Goal: Transaction & Acquisition: Subscribe to service/newsletter

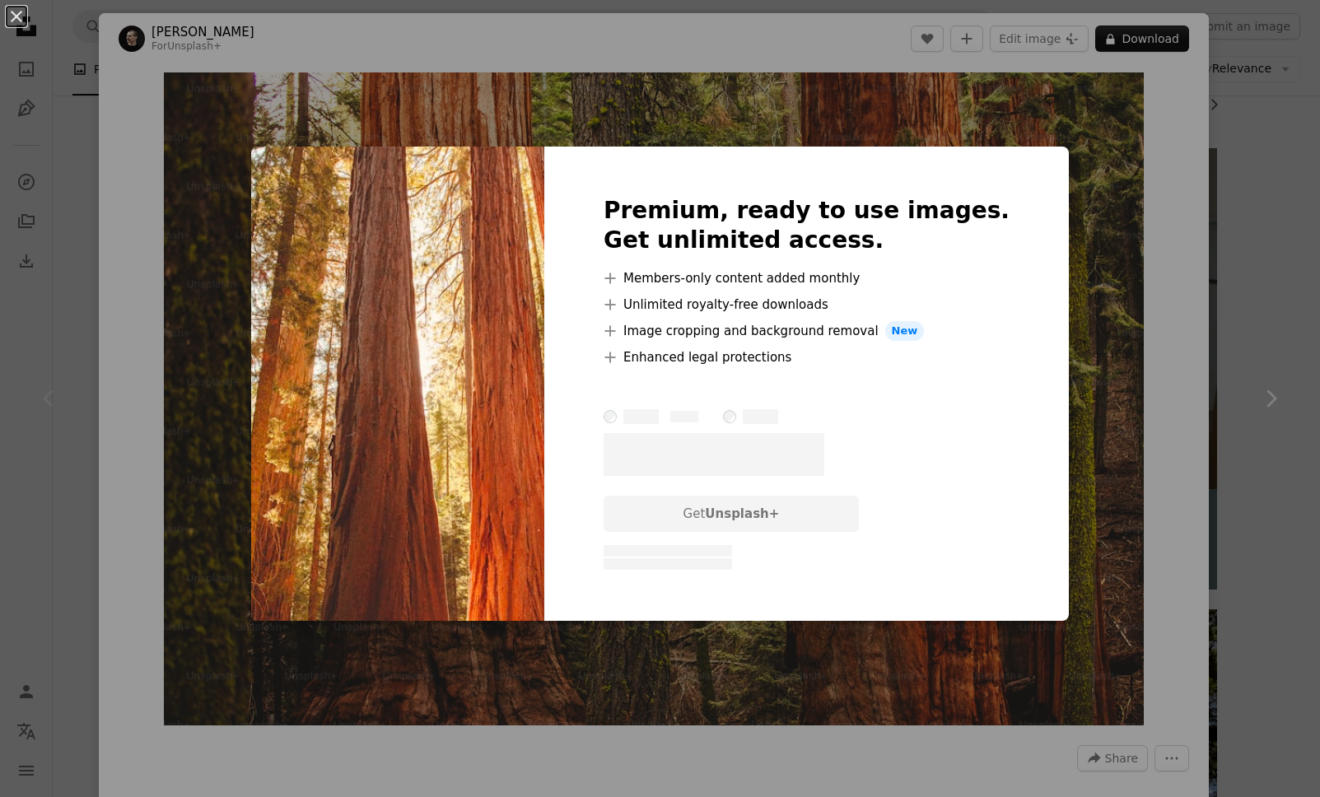
scroll to position [1118, 0]
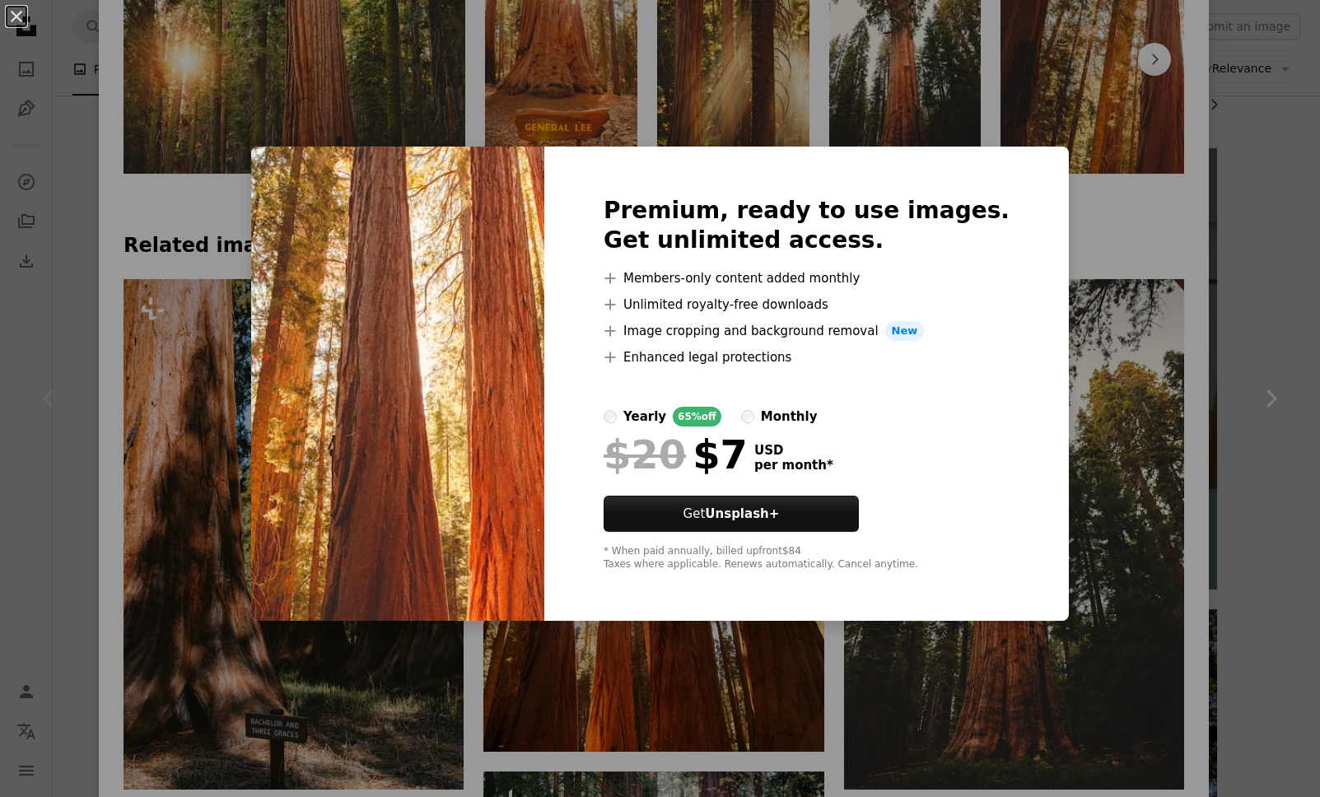
click at [1092, 183] on div "An X shape Premium, ready to use images. Get unlimited access. A plus sign Memb…" at bounding box center [660, 398] width 1320 height 797
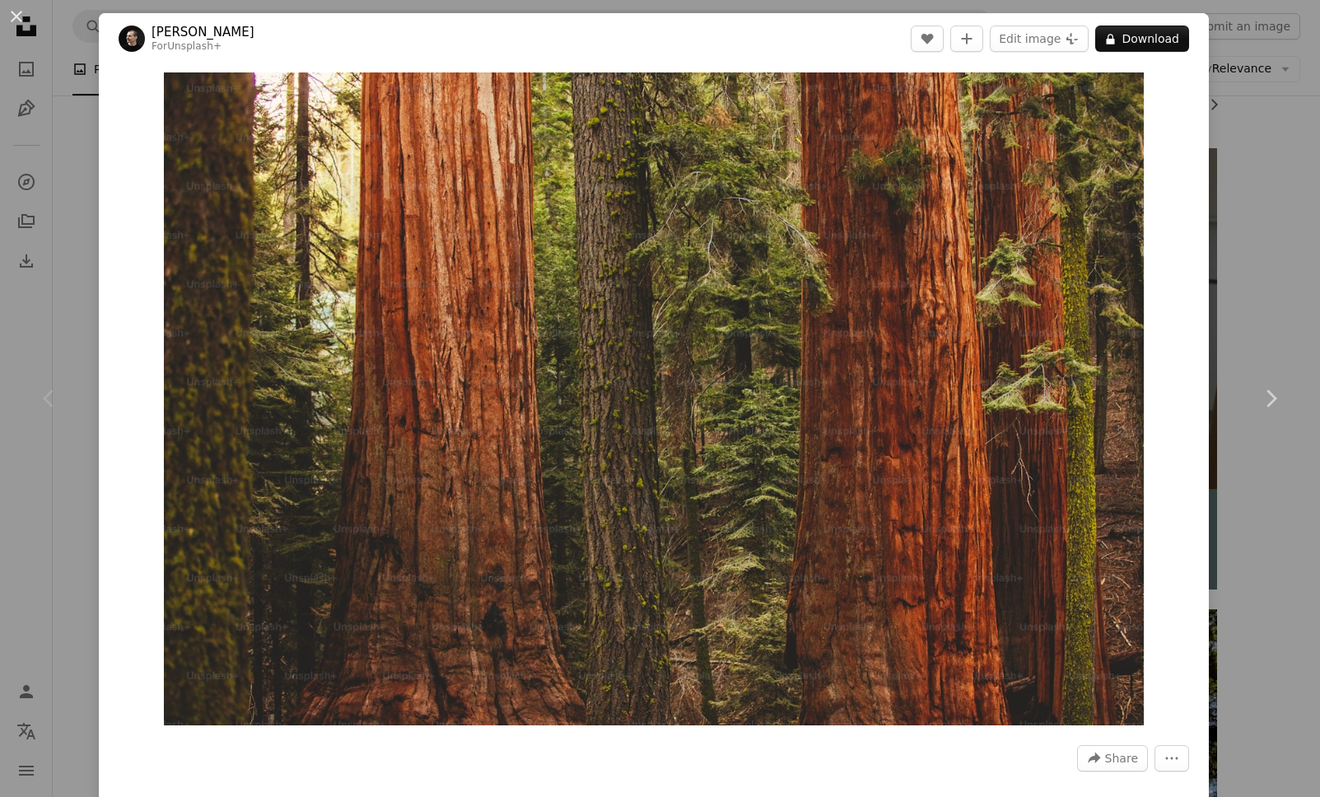
click at [1242, 144] on div "An X shape Chevron left Chevron right [PERSON_NAME] For Unsplash+ A heart A plu…" at bounding box center [660, 398] width 1320 height 797
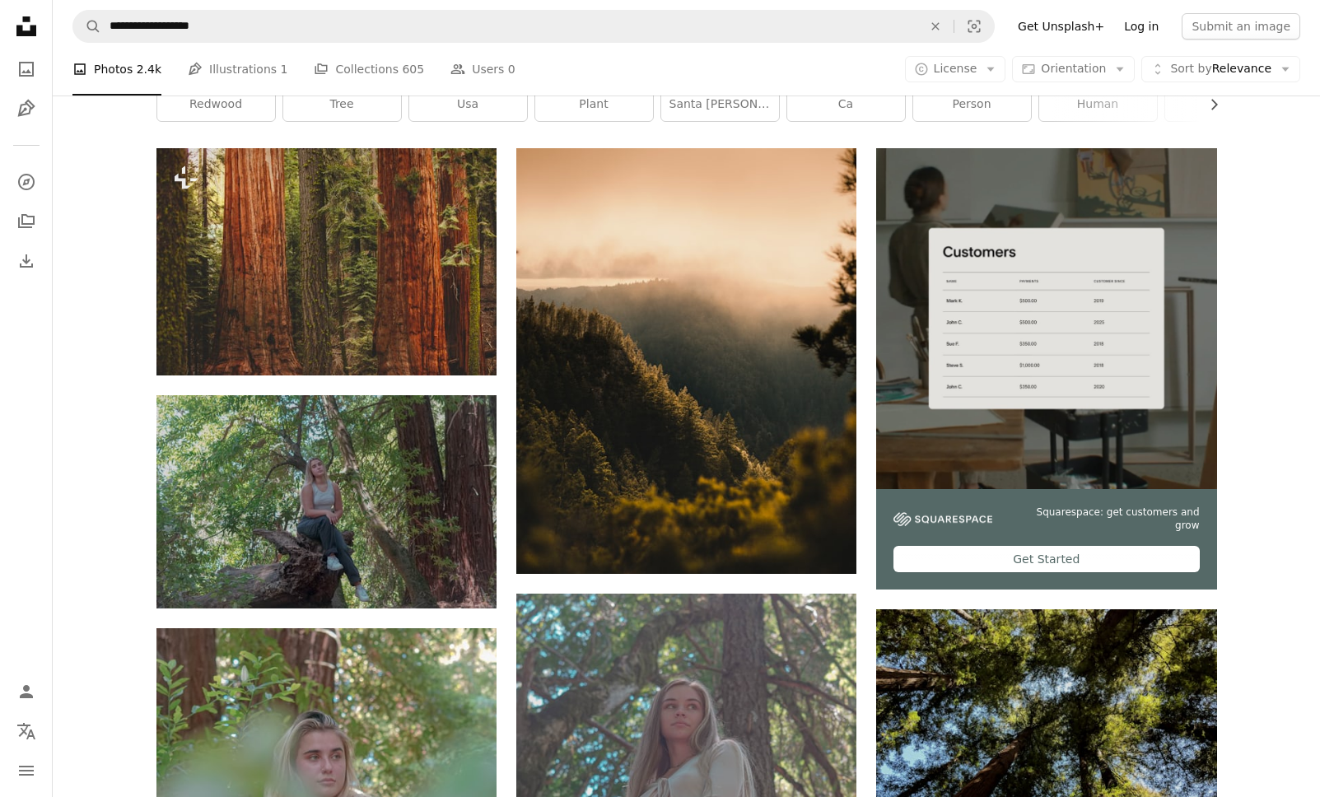
click at [1151, 32] on link "Log in" at bounding box center [1141, 26] width 54 height 26
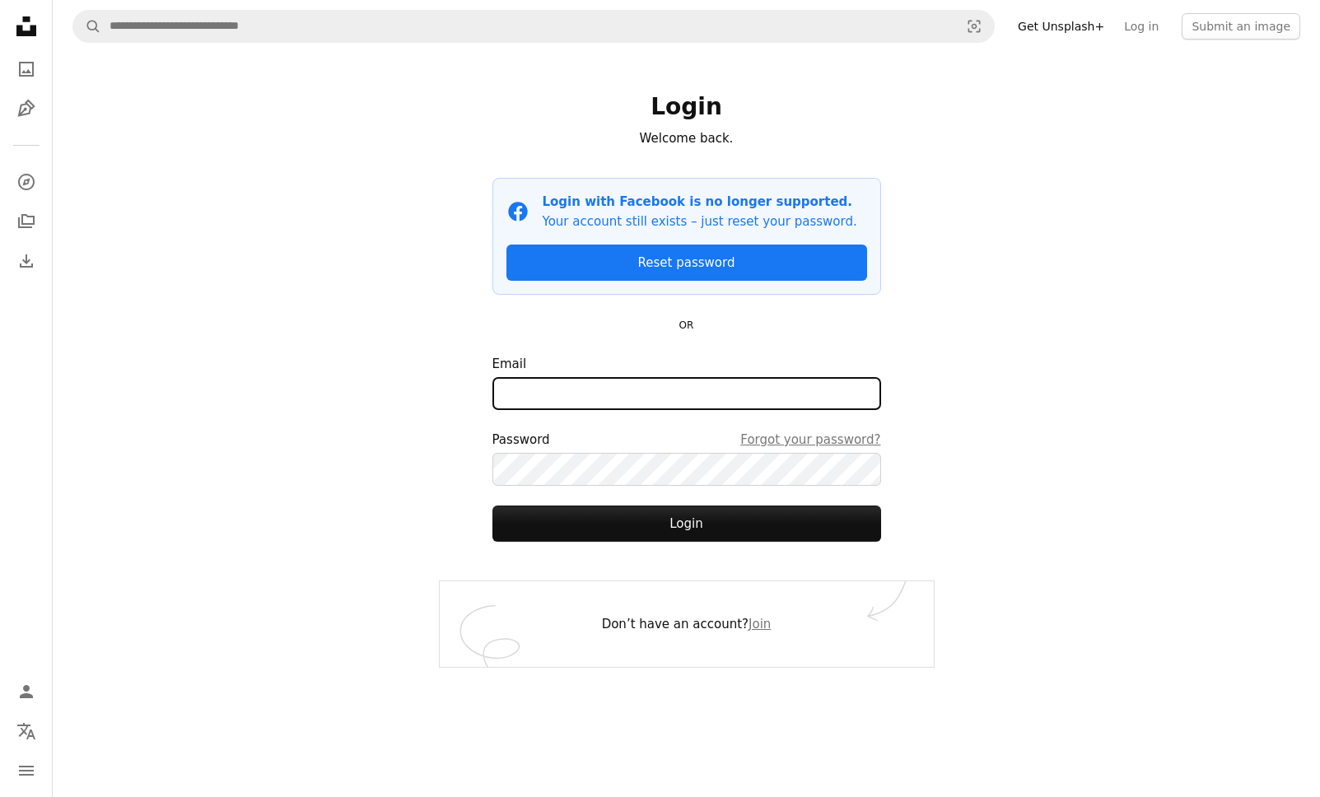
type input "**********"
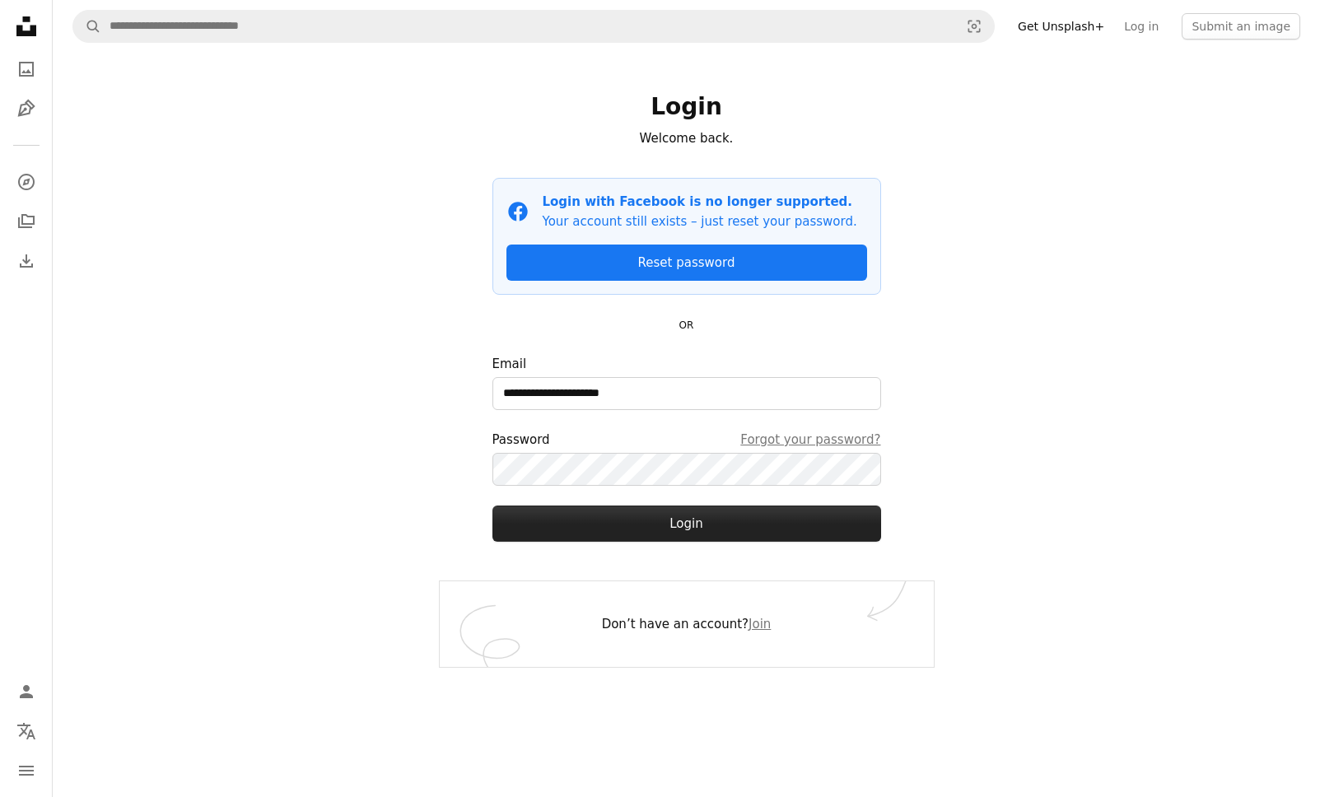
click at [697, 518] on button "Login" at bounding box center [687, 524] width 389 height 36
click at [717, 528] on button "Login" at bounding box center [687, 524] width 389 height 36
